Goal: Navigation & Orientation: Find specific page/section

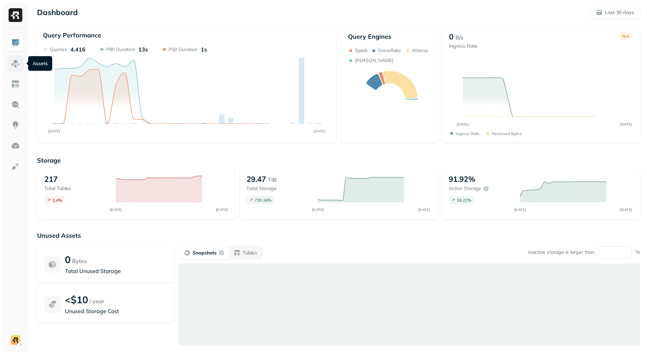
click at [12, 64] on img at bounding box center [15, 63] width 9 height 9
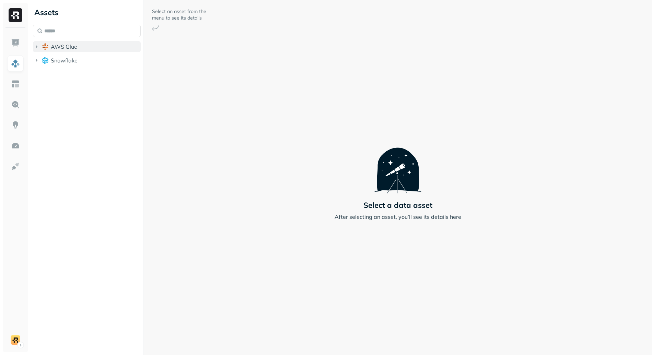
click at [58, 48] on span "AWS Glue" at bounding box center [64, 46] width 26 height 7
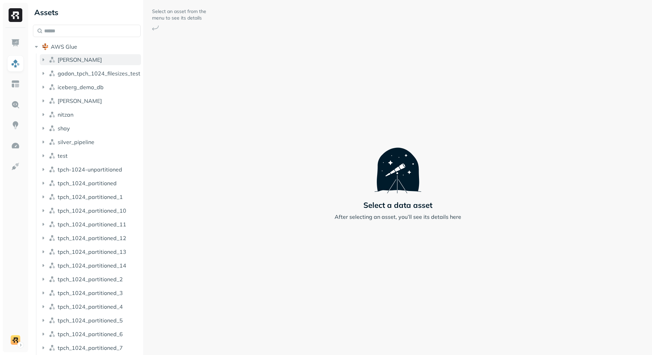
click at [67, 57] on span "[PERSON_NAME]" at bounding box center [80, 59] width 44 height 7
click at [84, 78] on button "Tables ( 3 )" at bounding box center [94, 72] width 95 height 11
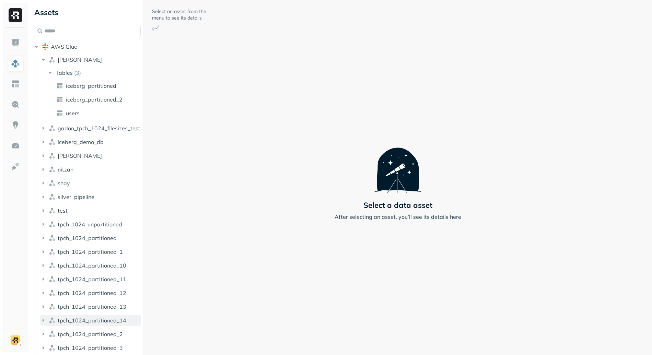
scroll to position [99, 0]
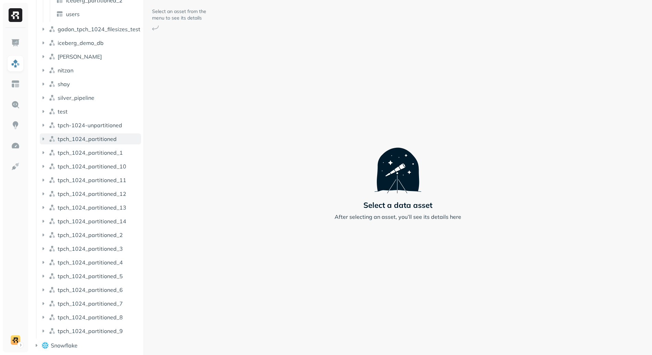
click at [108, 144] on button "tpch_1024_partitioned" at bounding box center [90, 138] width 101 height 11
click at [110, 156] on button "Tables ( 8 )" at bounding box center [94, 152] width 95 height 11
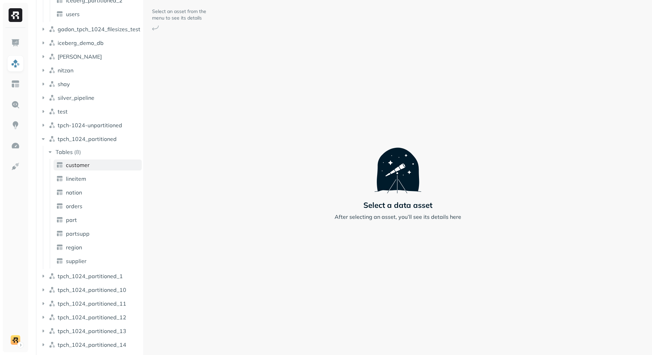
click at [109, 168] on link "customer" at bounding box center [98, 165] width 88 height 11
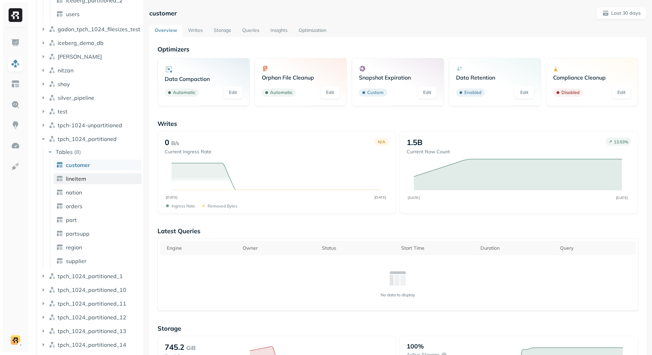
click at [100, 183] on link "lineitem" at bounding box center [98, 178] width 88 height 11
